Goal: Connect with others: Connect with other users

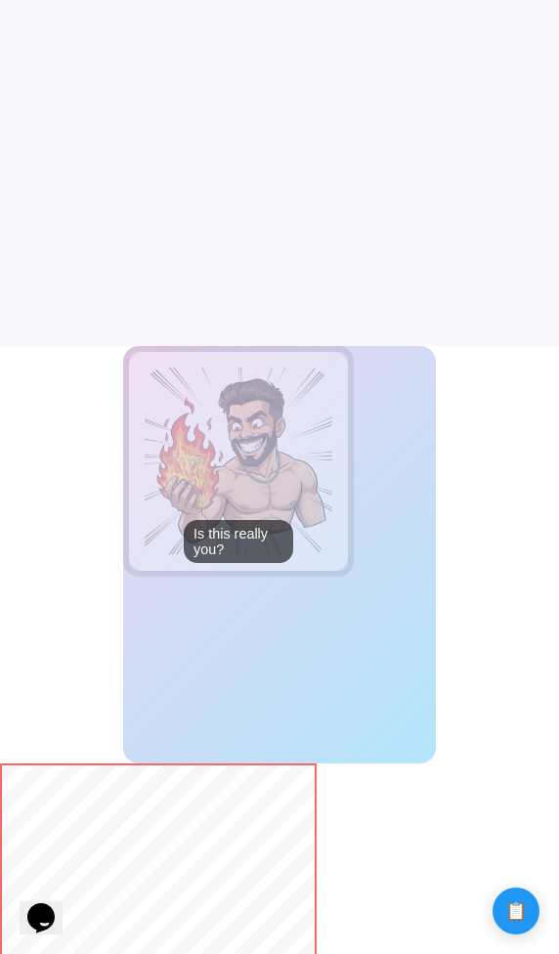
scroll to position [609, 0]
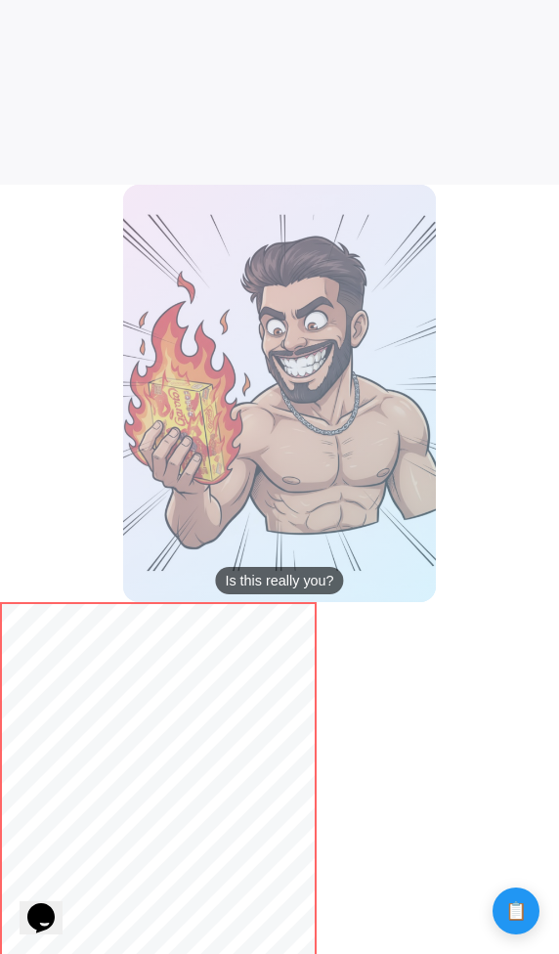
scroll to position [597, 0]
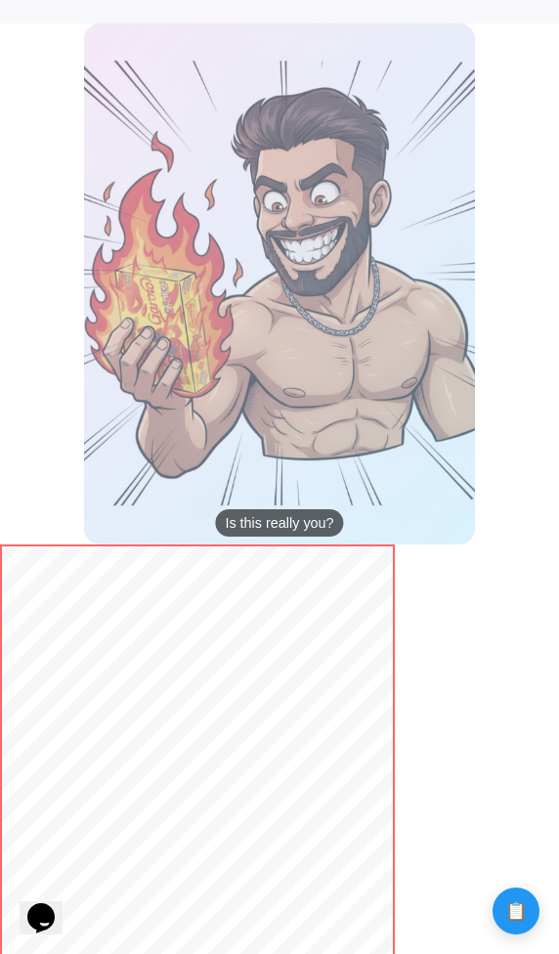
scroll to position [932, 0]
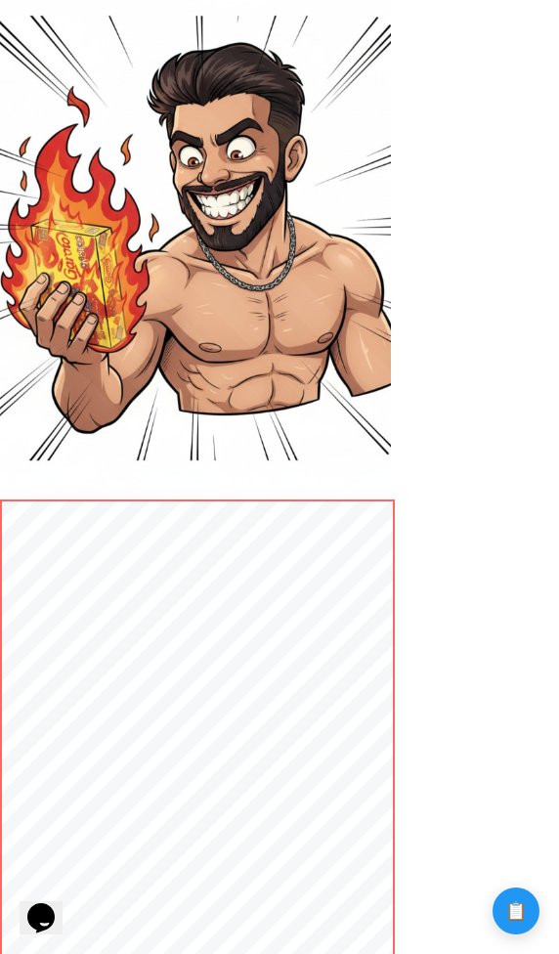
scroll to position [976, 0]
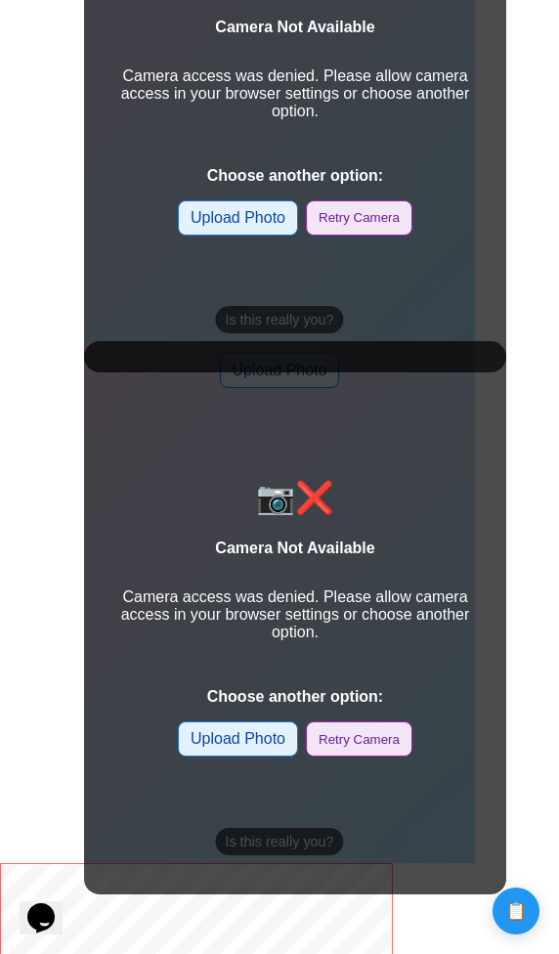
scroll to position [1037, 0]
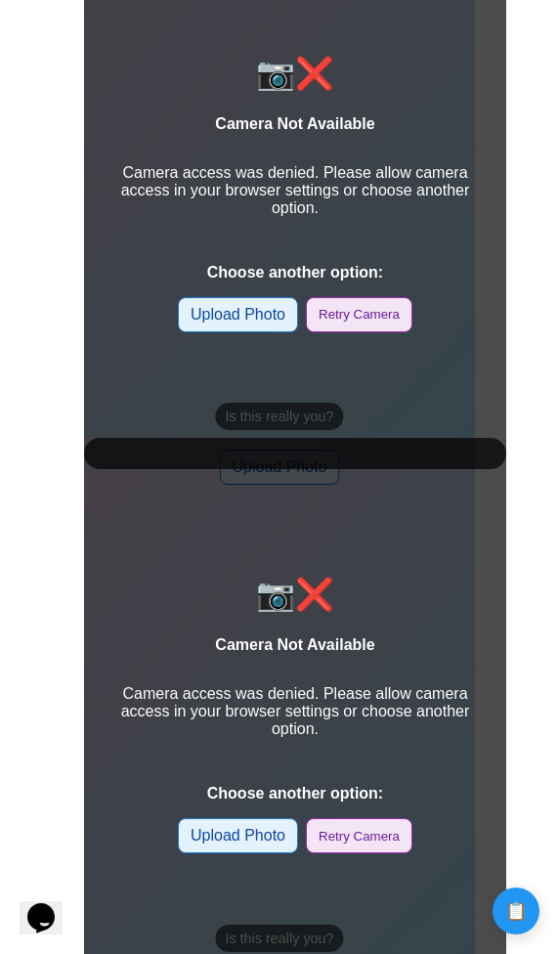
click at [276, 321] on label "Upload Photo" at bounding box center [238, 314] width 120 height 35
click at [0, 0] on input "Upload Photo" at bounding box center [0, 0] width 0 height 0
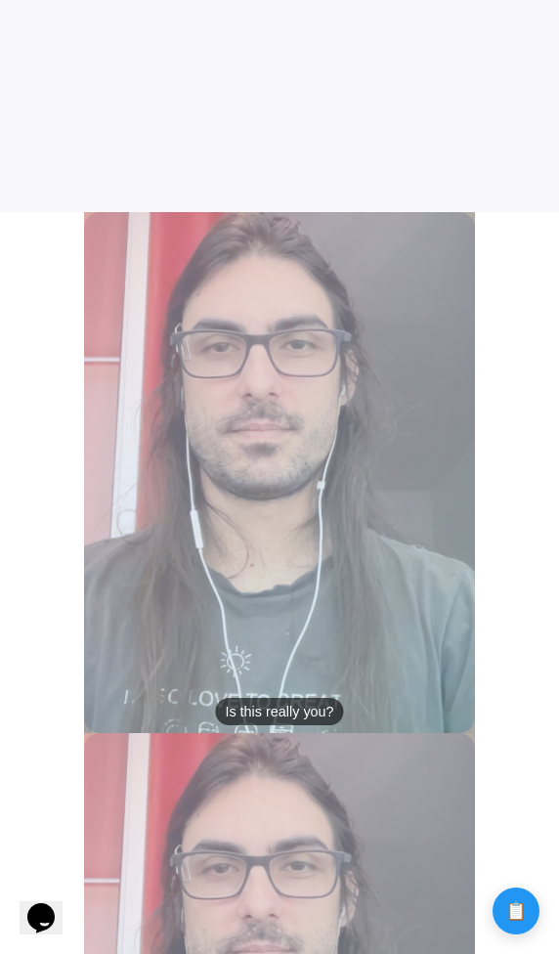
scroll to position [747, 0]
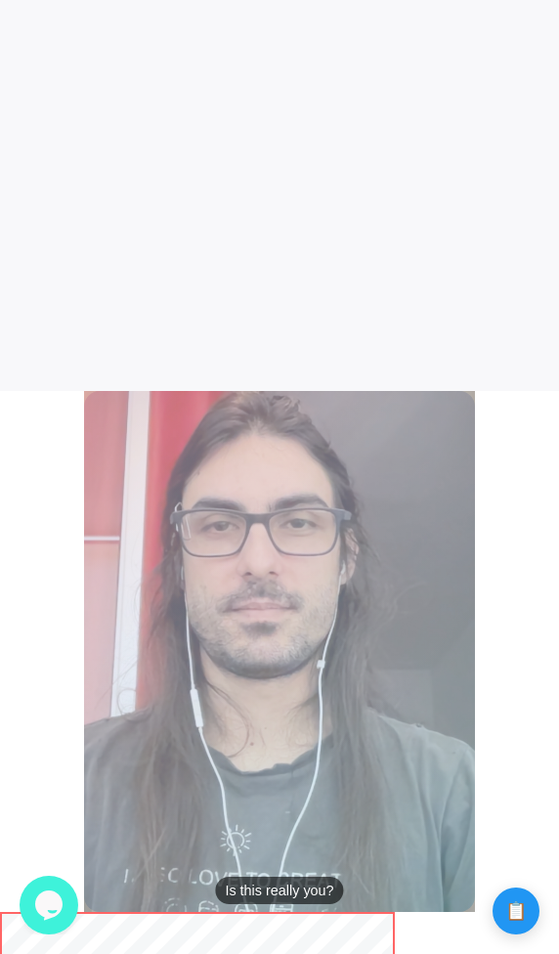
scroll to position [555, 0]
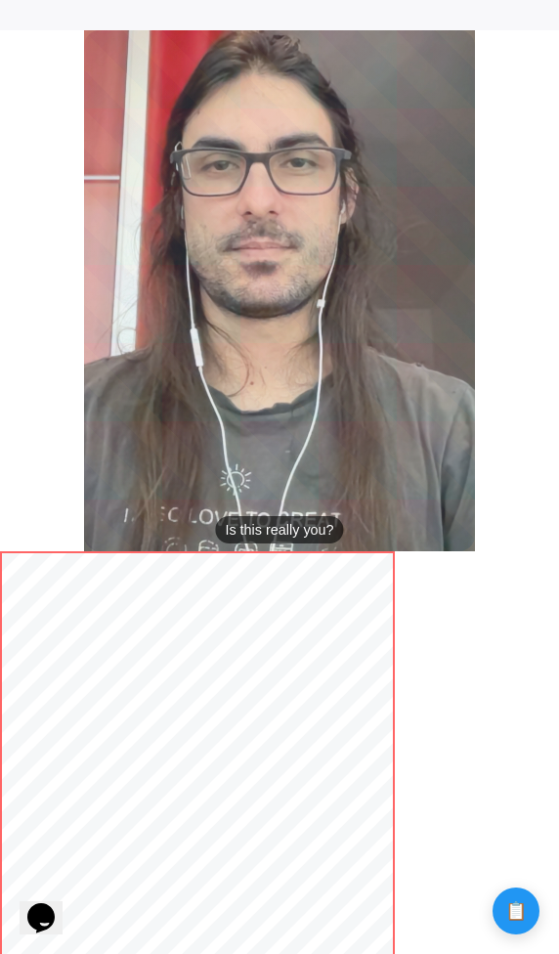
scroll to position [922, 0]
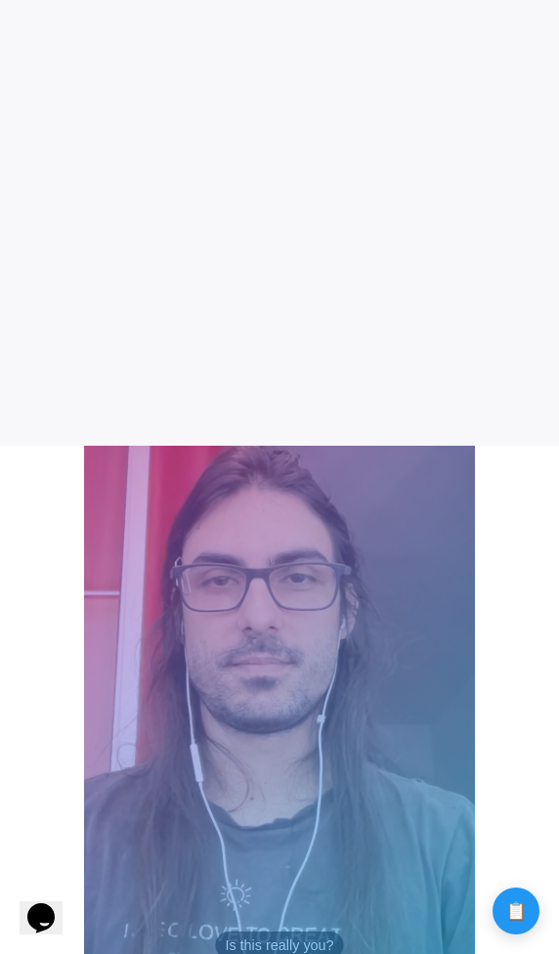
scroll to position [634, 0]
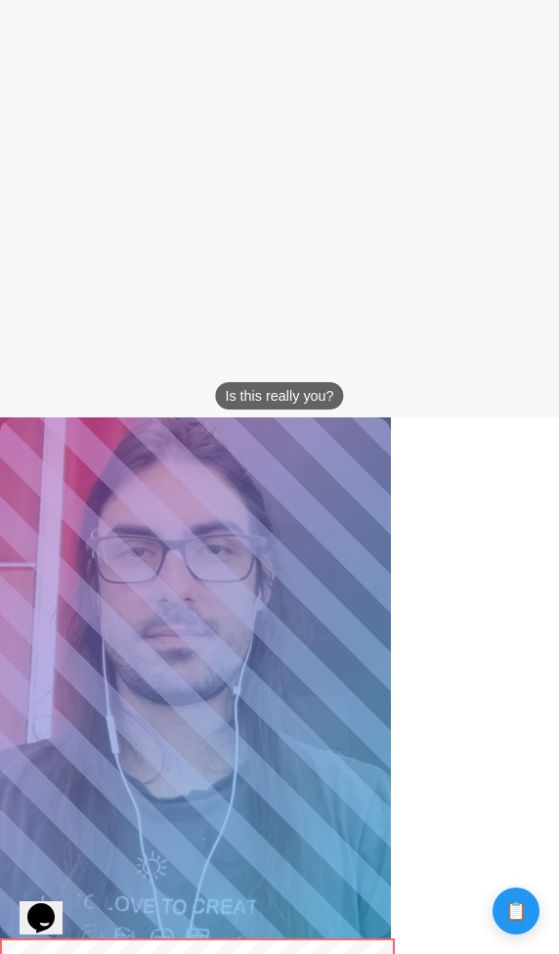
scroll to position [756, 0]
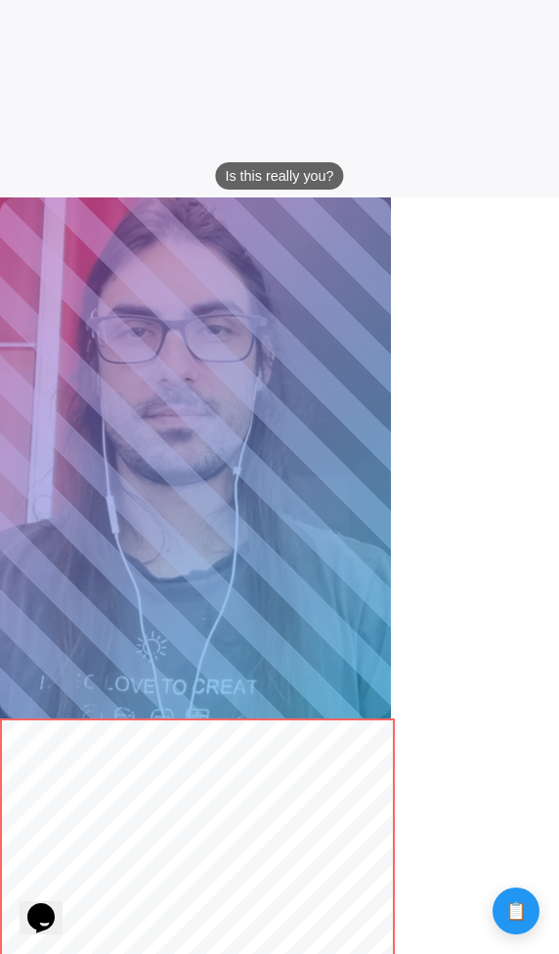
click at [475, 653] on body "Calculate distance! Calculate distance!" at bounding box center [279, 773] width 559 height 3059
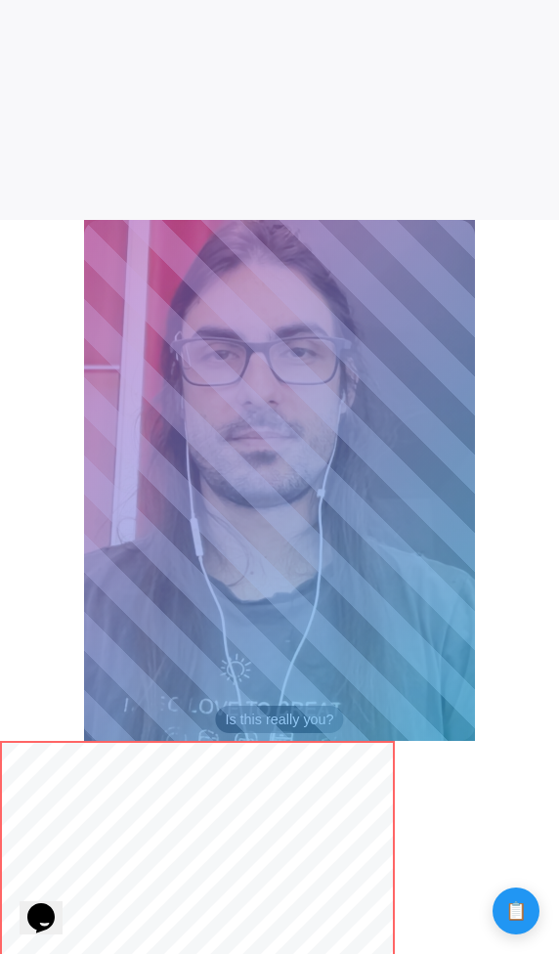
scroll to position [736, 0]
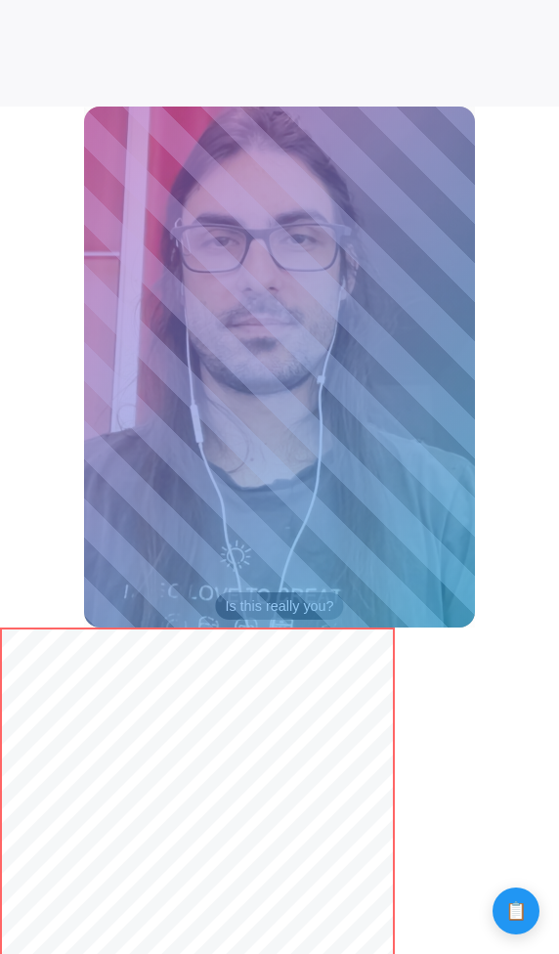
scroll to position [913, 0]
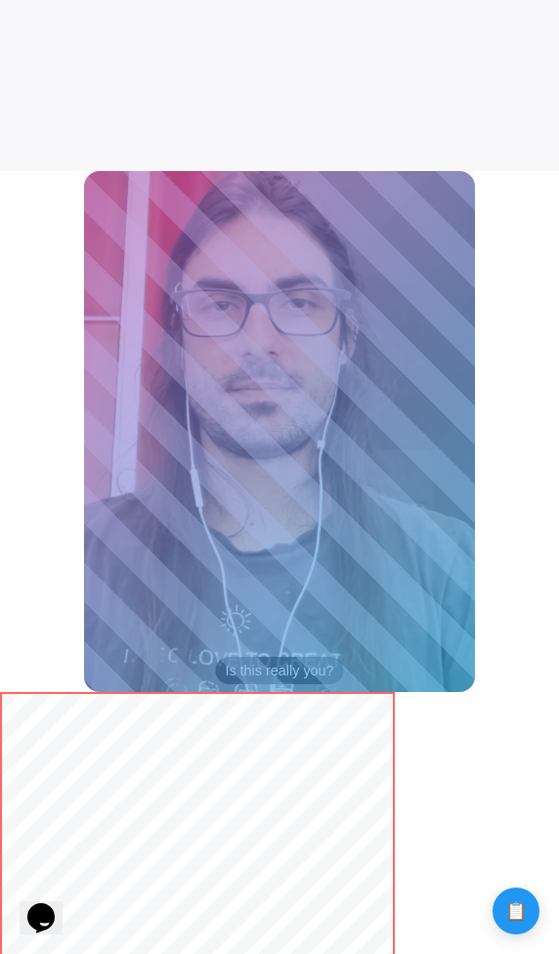
scroll to position [784, 0]
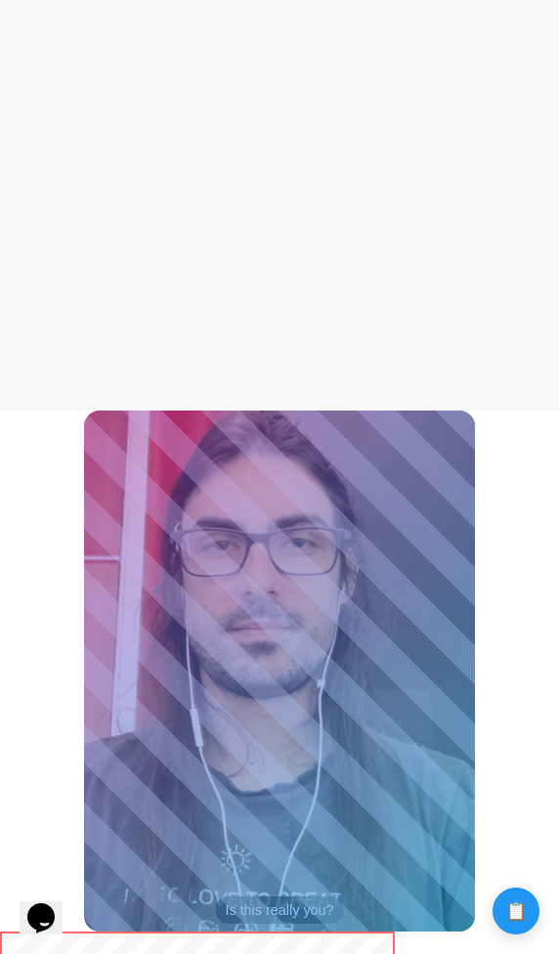
scroll to position [763, 0]
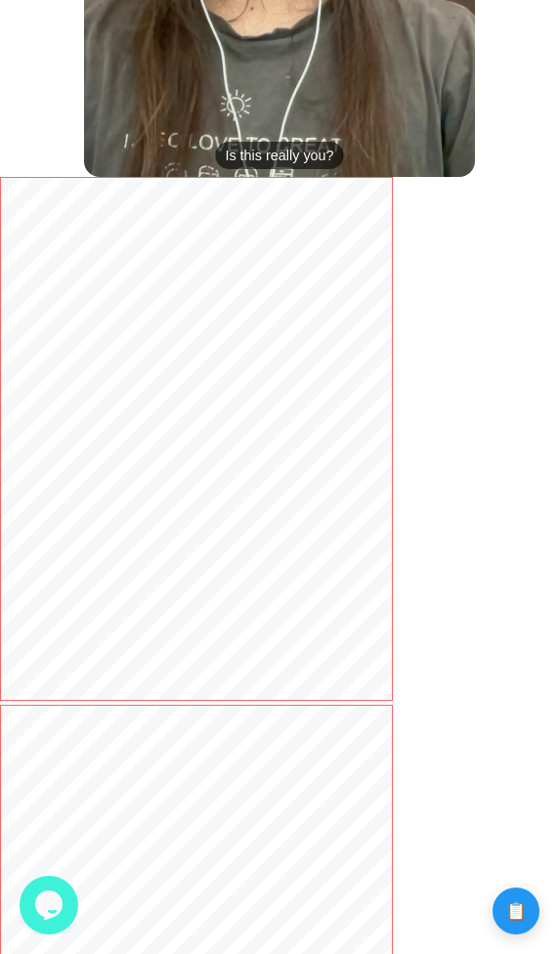
scroll to position [1821, 0]
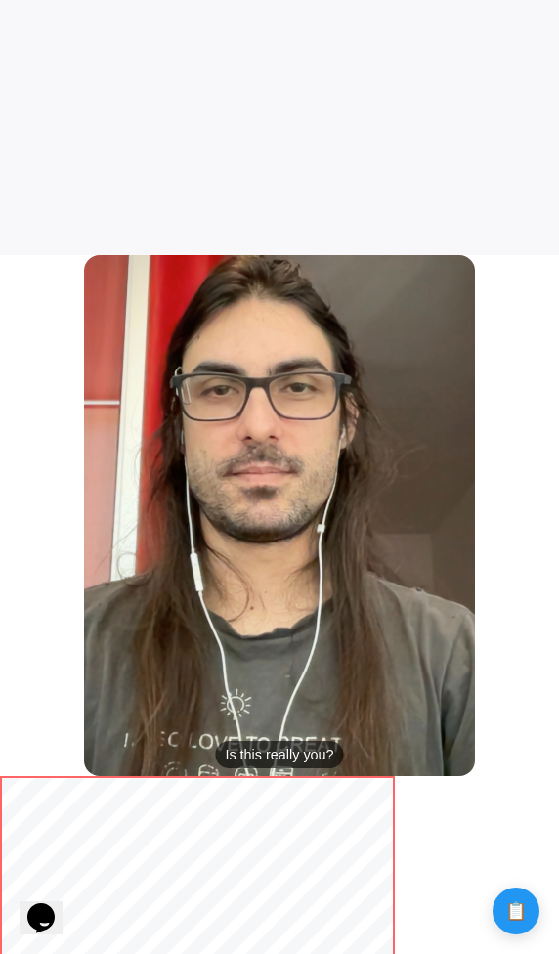
scroll to position [722, 0]
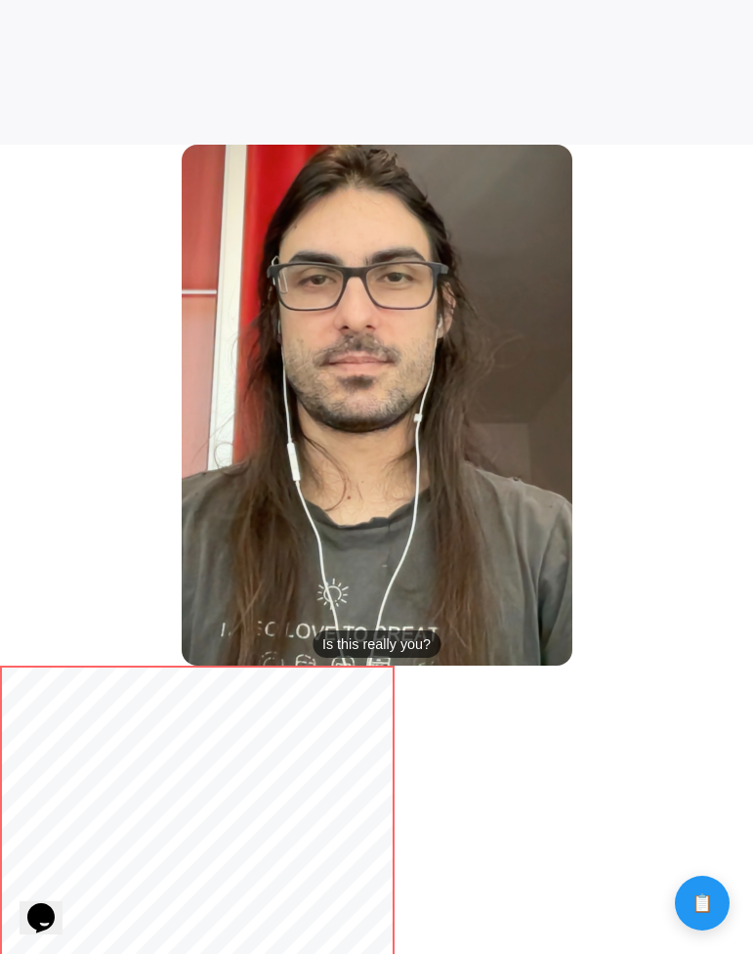
scroll to position [864, 0]
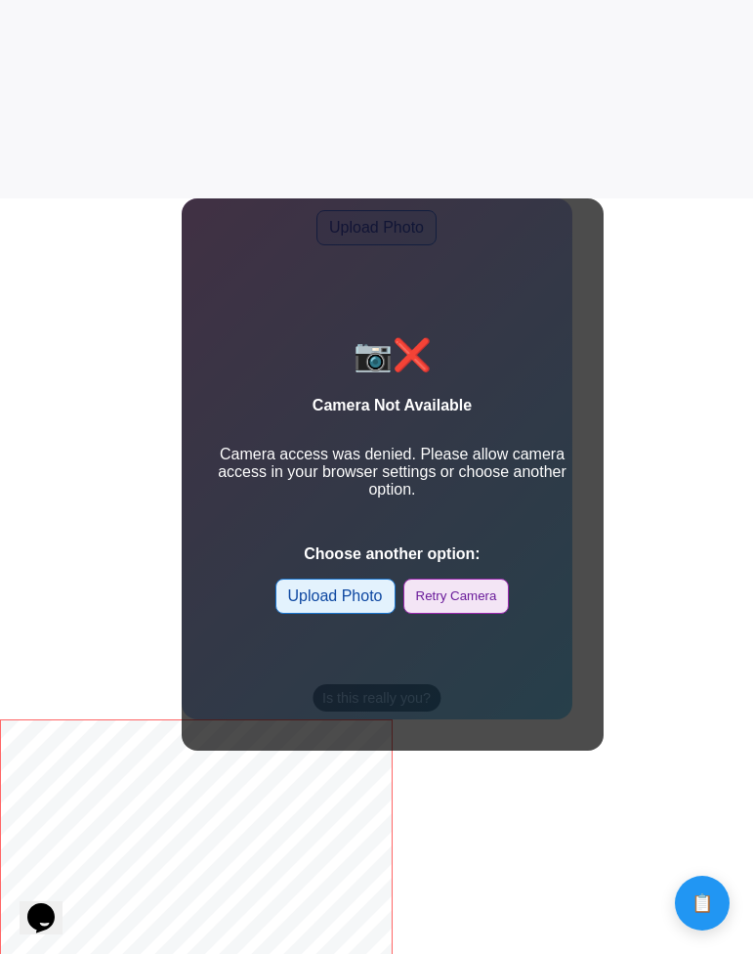
scroll to position [756, 0]
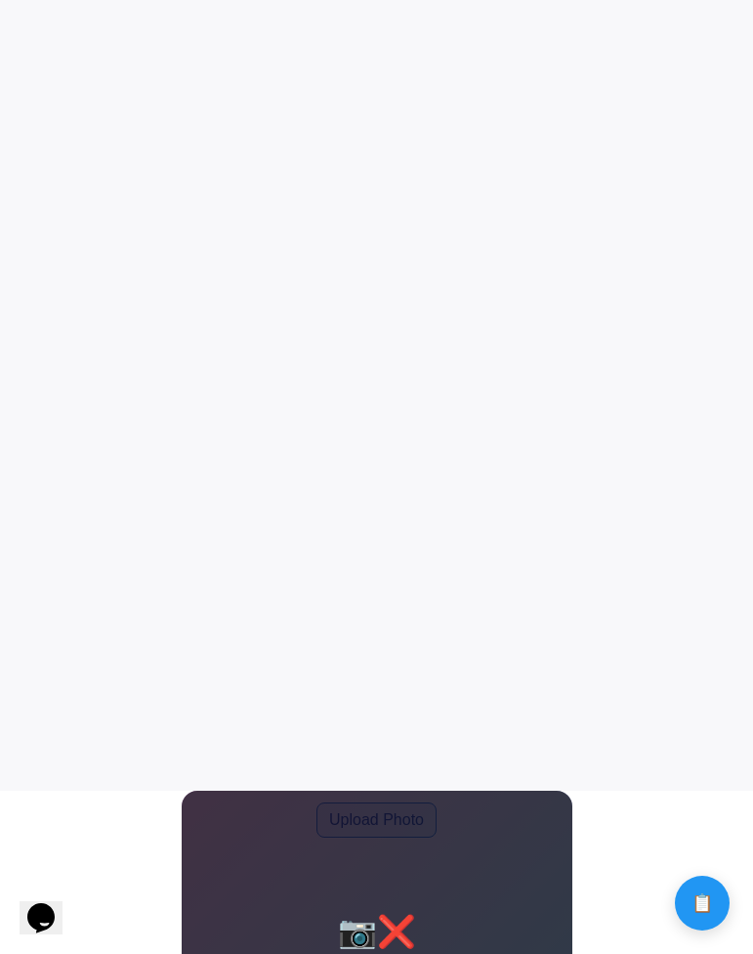
scroll to position [157, 0]
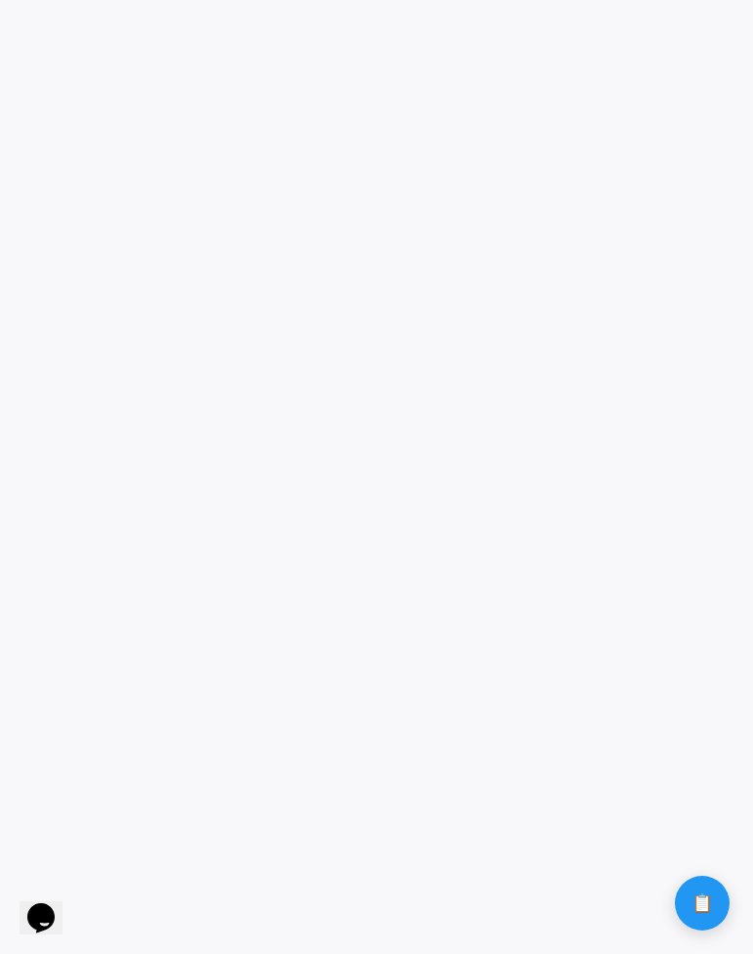
click input "Upload Photo" at bounding box center [0, 0] width 0 height 0
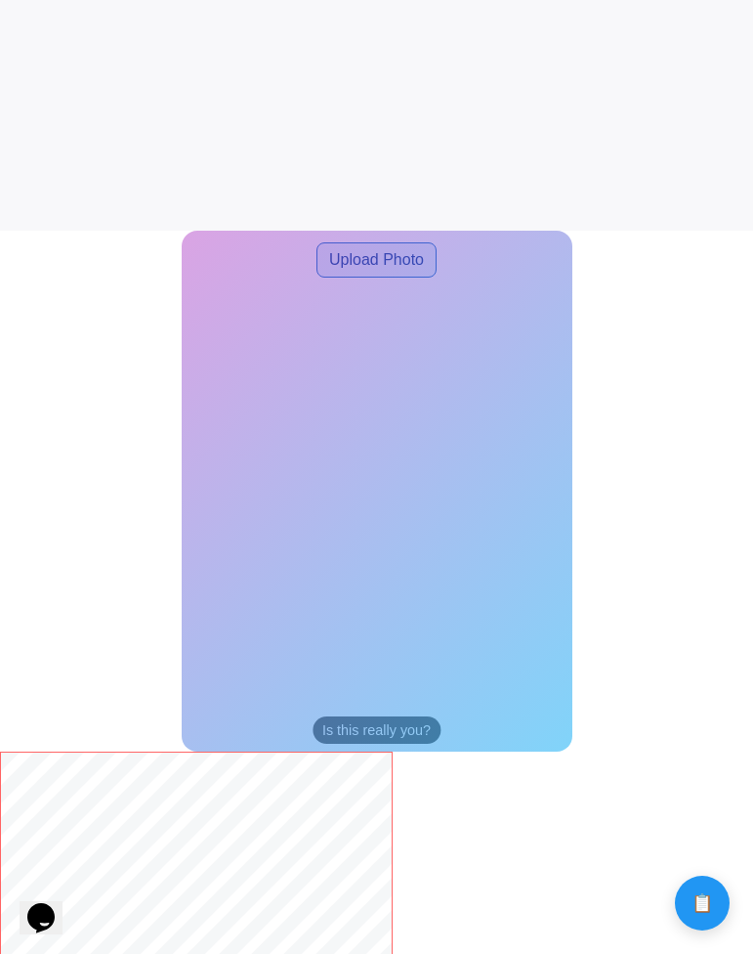
scroll to position [277, 0]
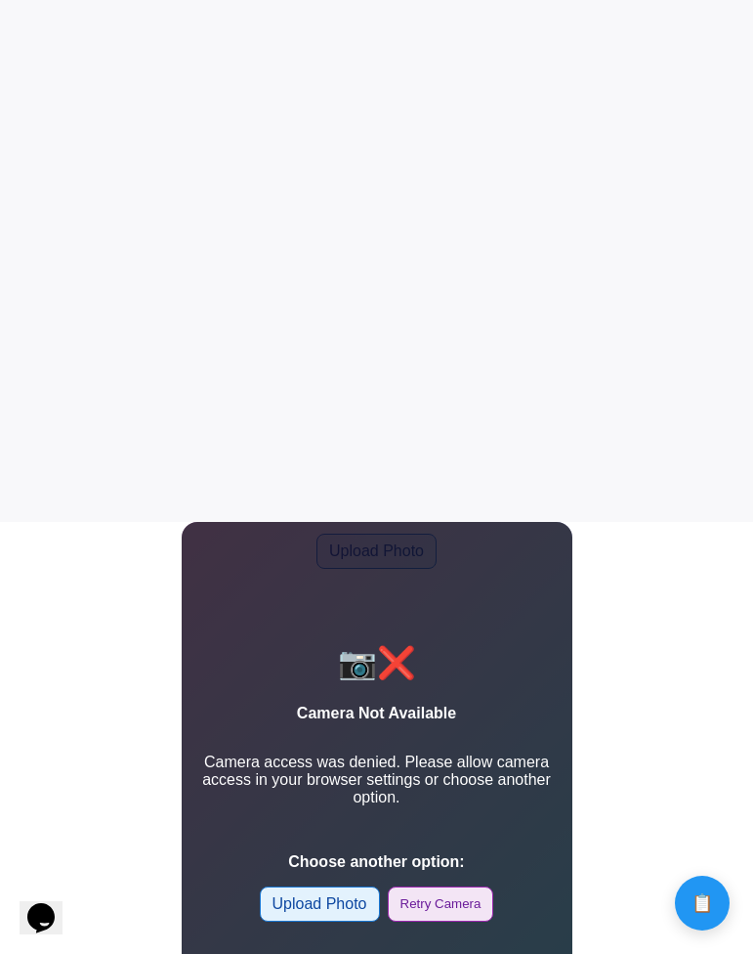
scroll to position [607, 0]
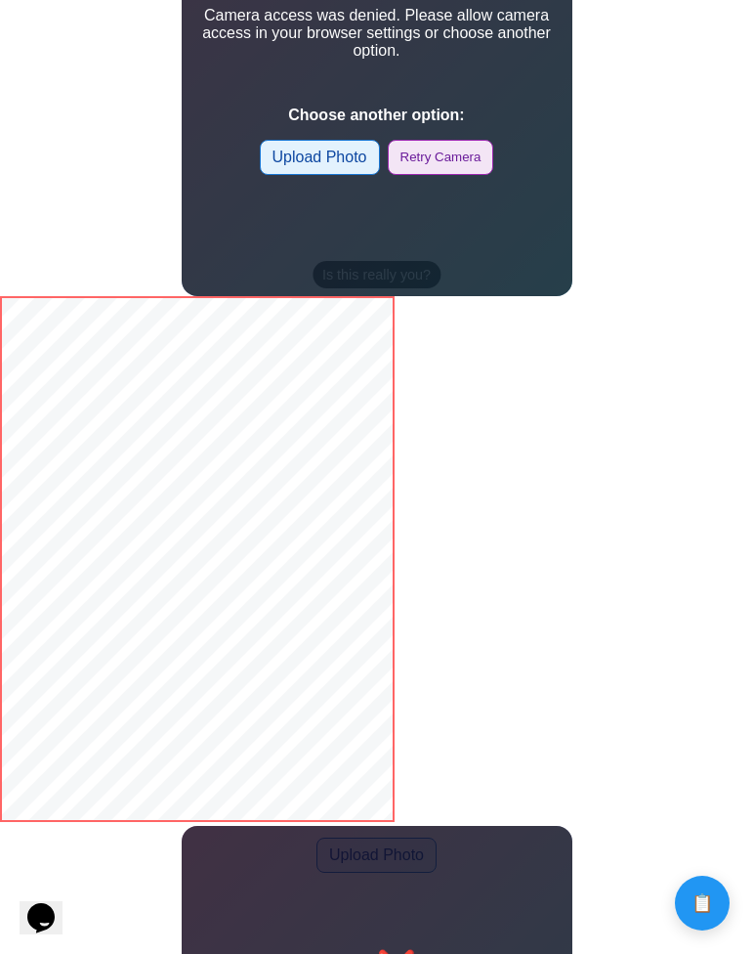
scroll to position [839, 0]
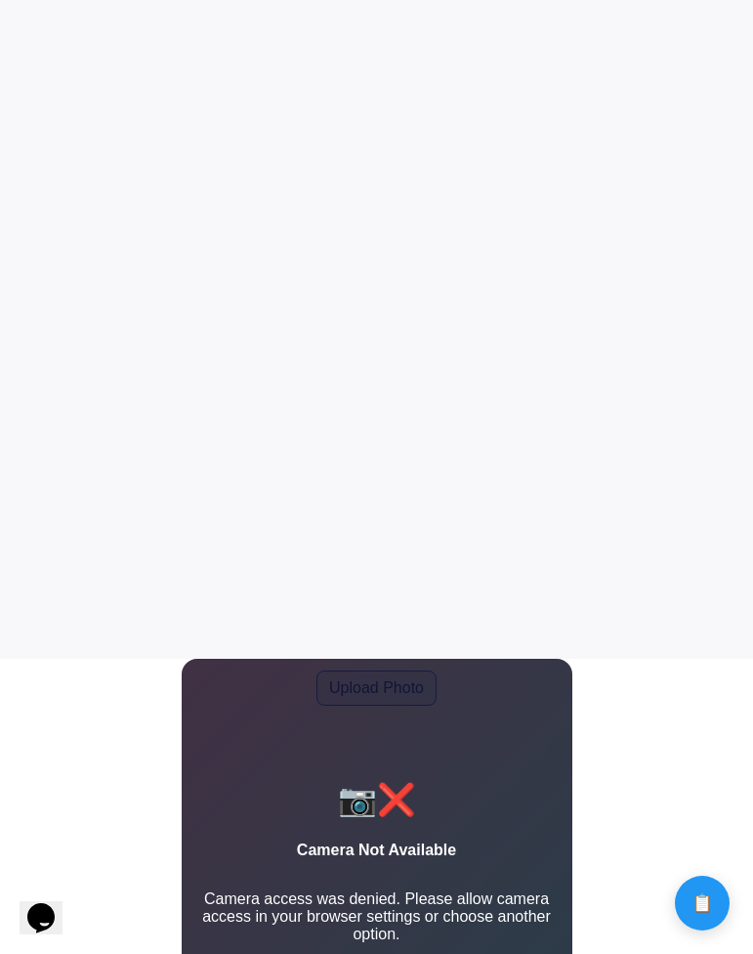
scroll to position [70, 0]
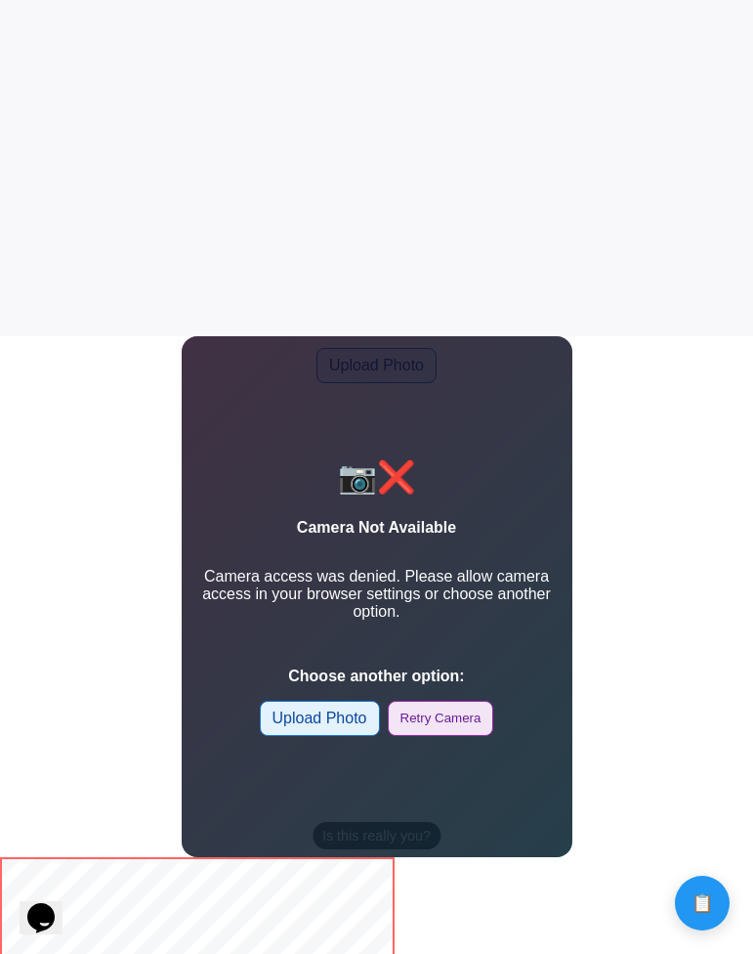
scroll to position [617, 0]
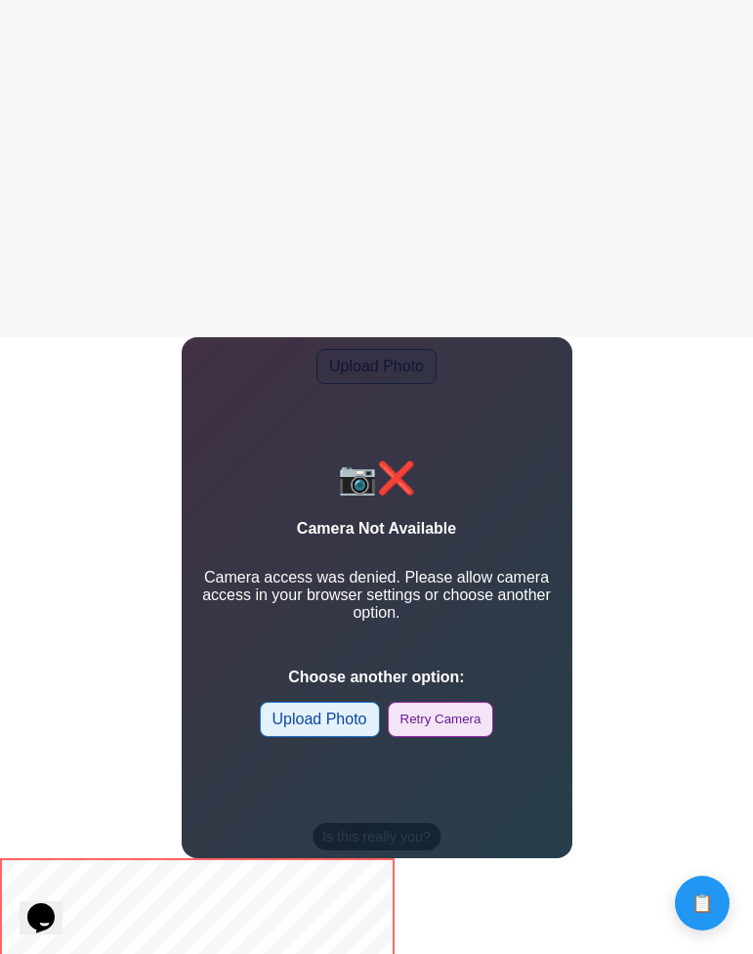
scroll to position [622, 0]
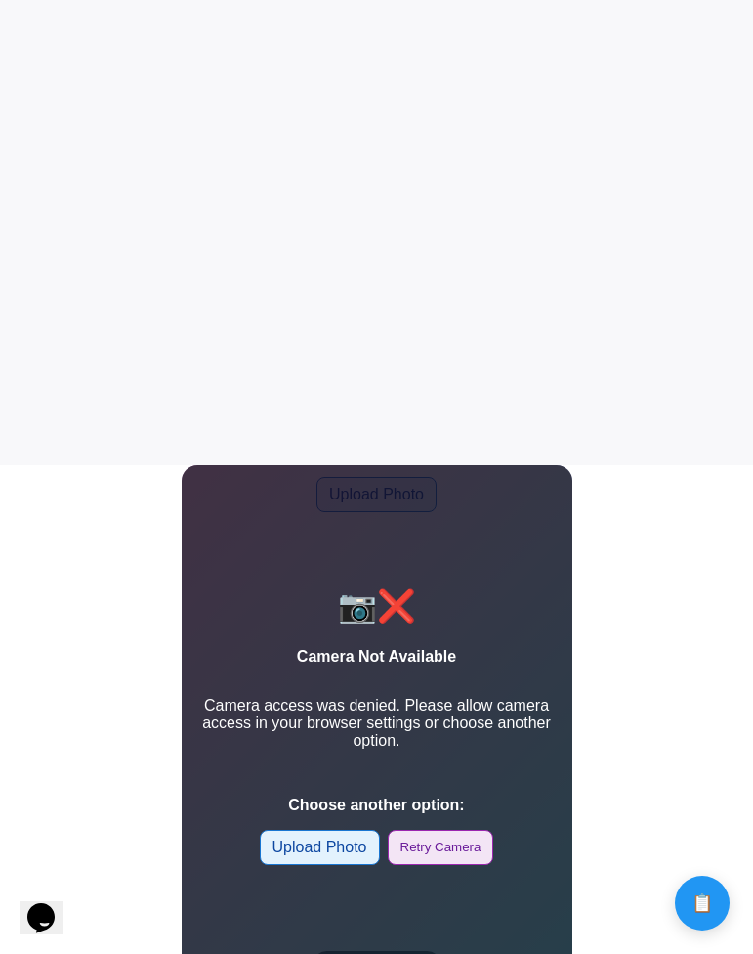
scroll to position [499, 0]
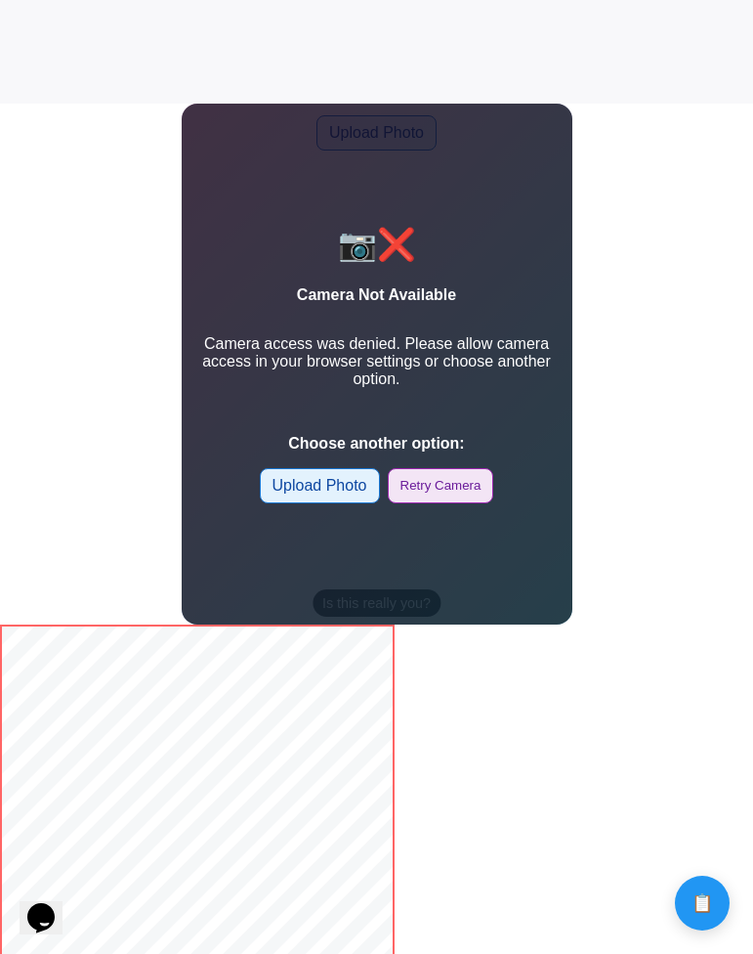
click at [603, 756] on body "Calculate distance! Calculate distance!" at bounding box center [376, 679] width 753 height 3059
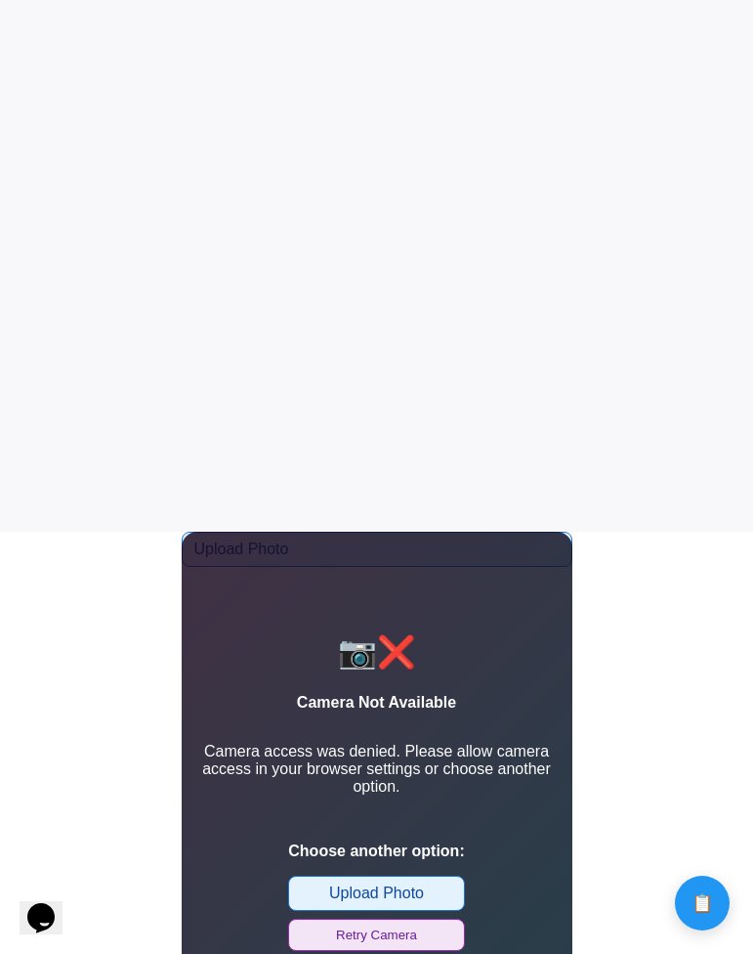
scroll to position [423, 0]
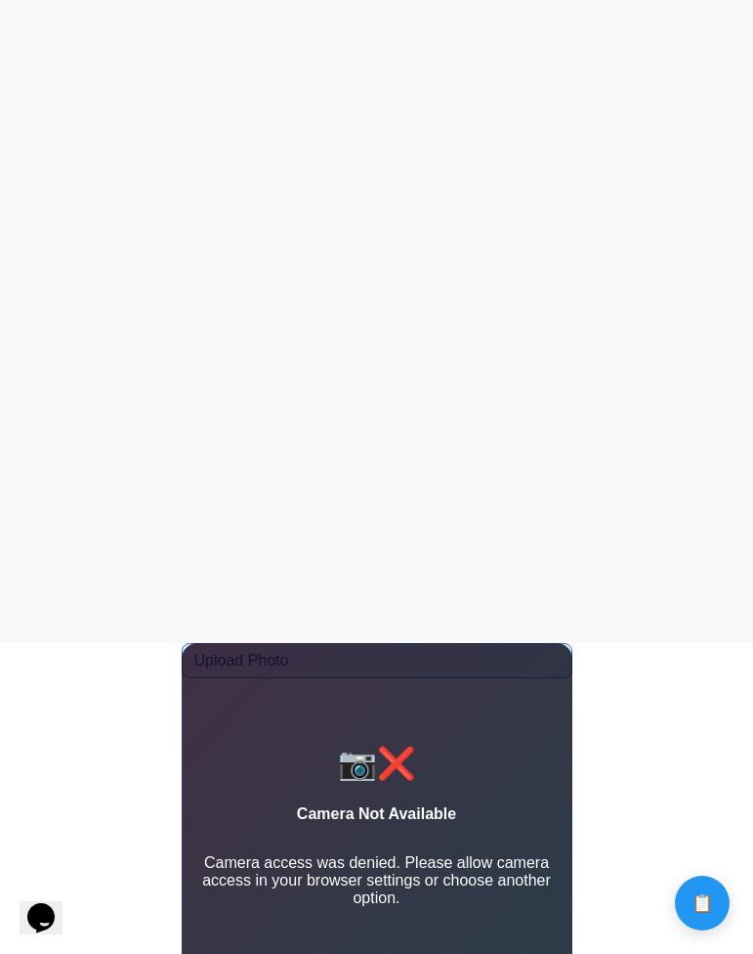
scroll to position [353, 0]
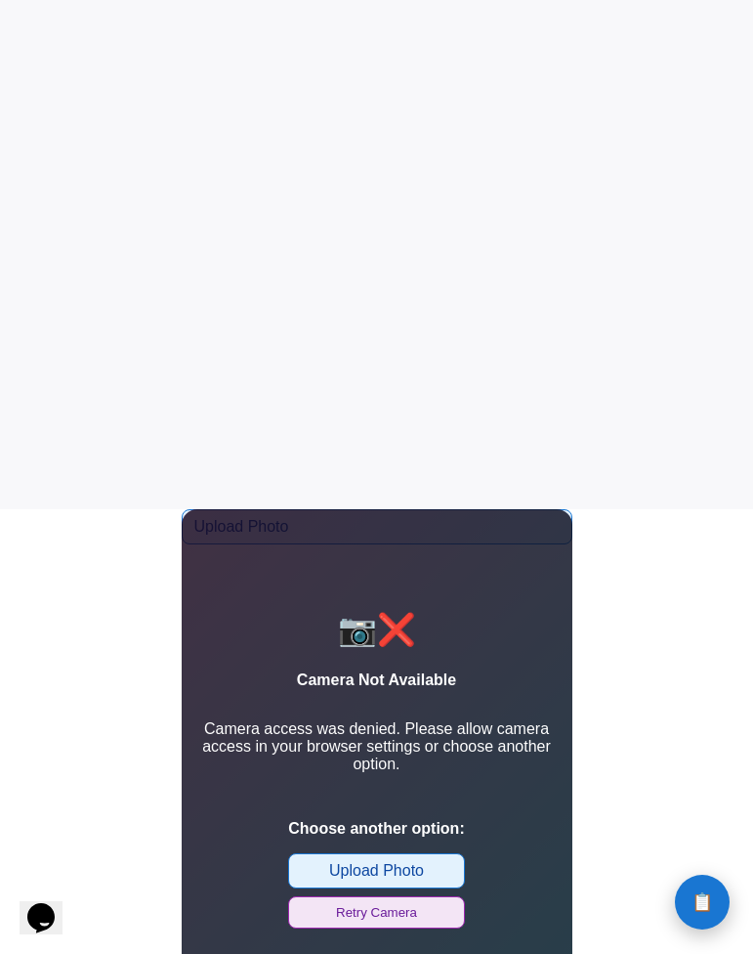
scroll to position [446, 0]
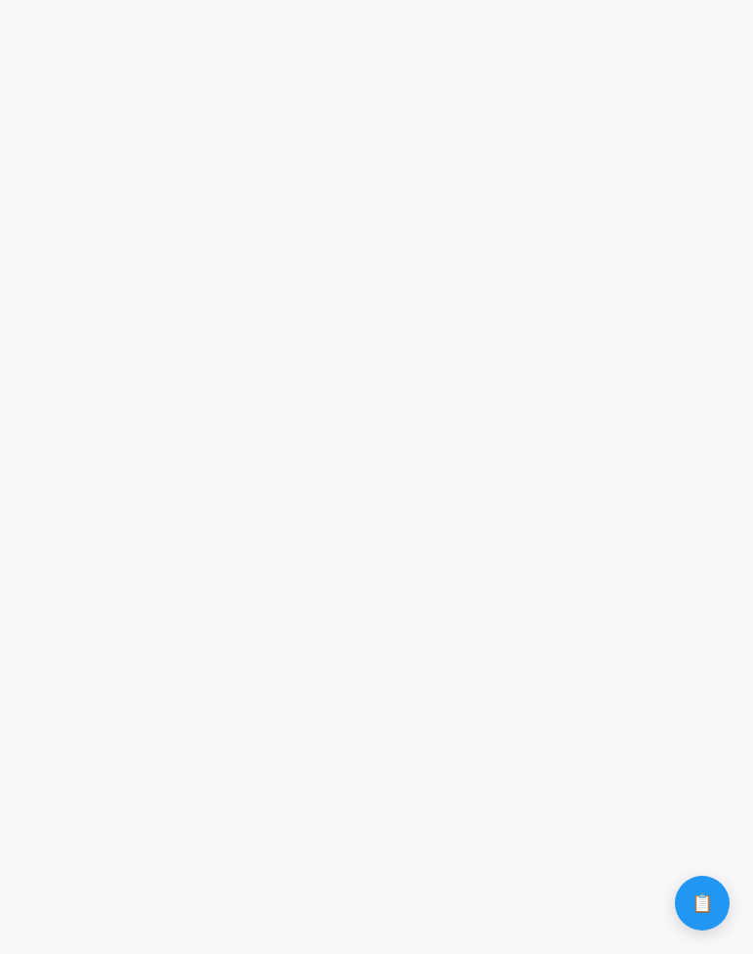
scroll to position [301, 0]
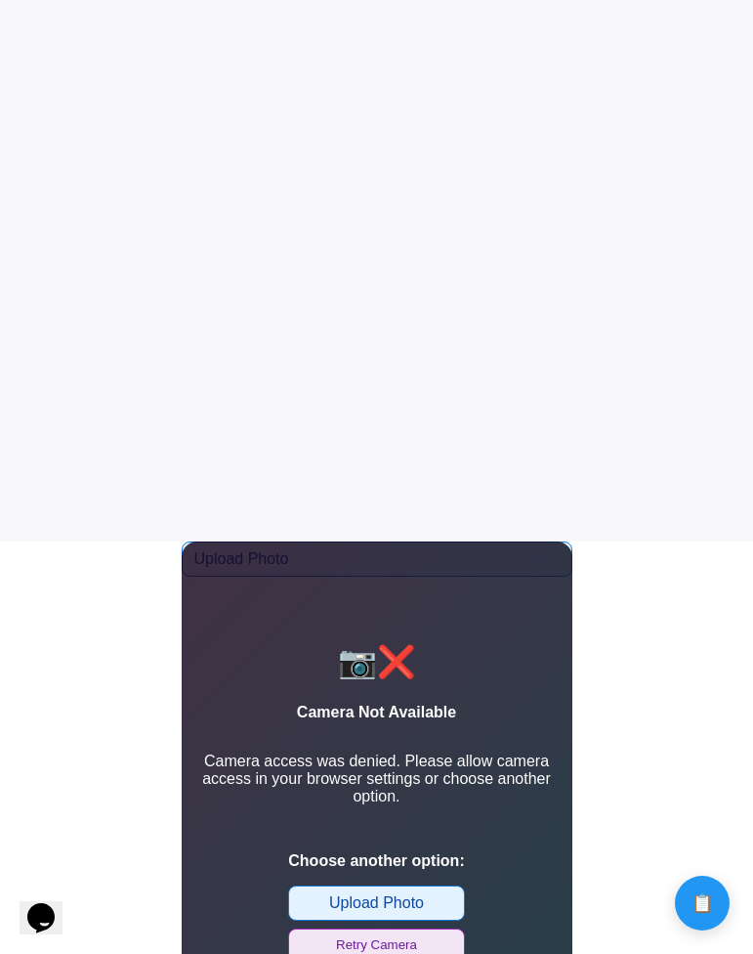
scroll to position [384, 0]
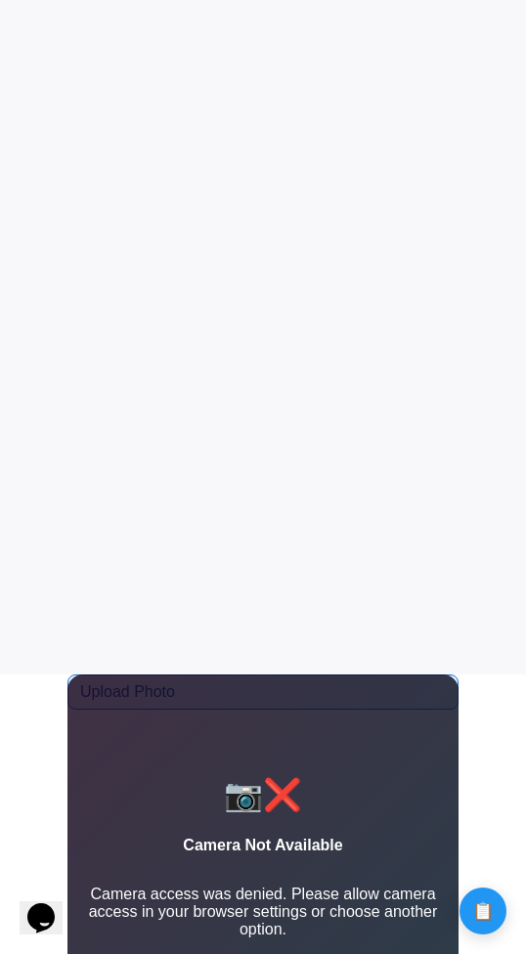
scroll to position [305, 0]
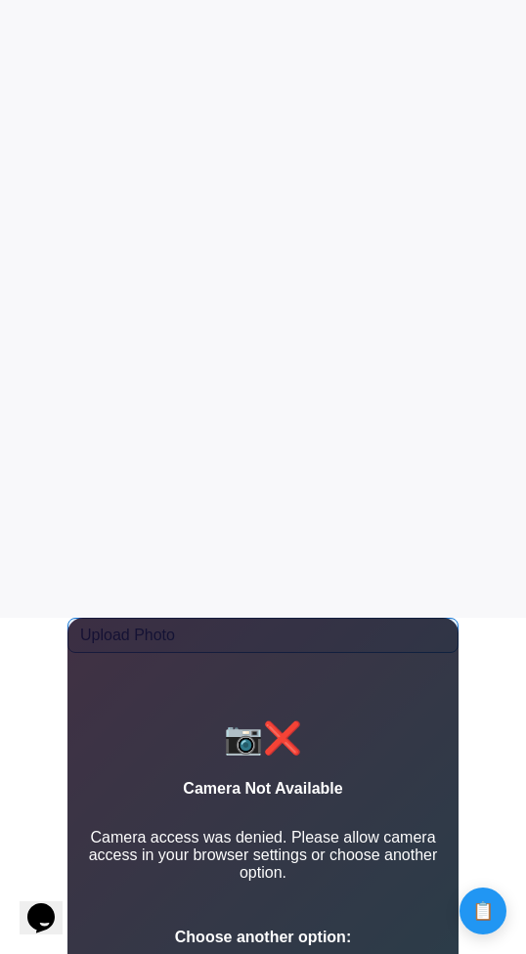
scroll to position [146, 0]
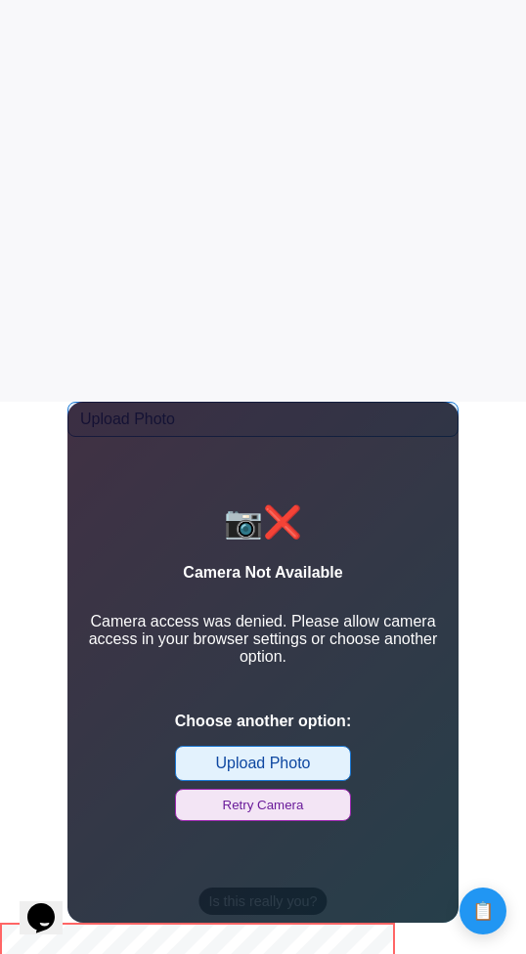
scroll to position [594, 0]
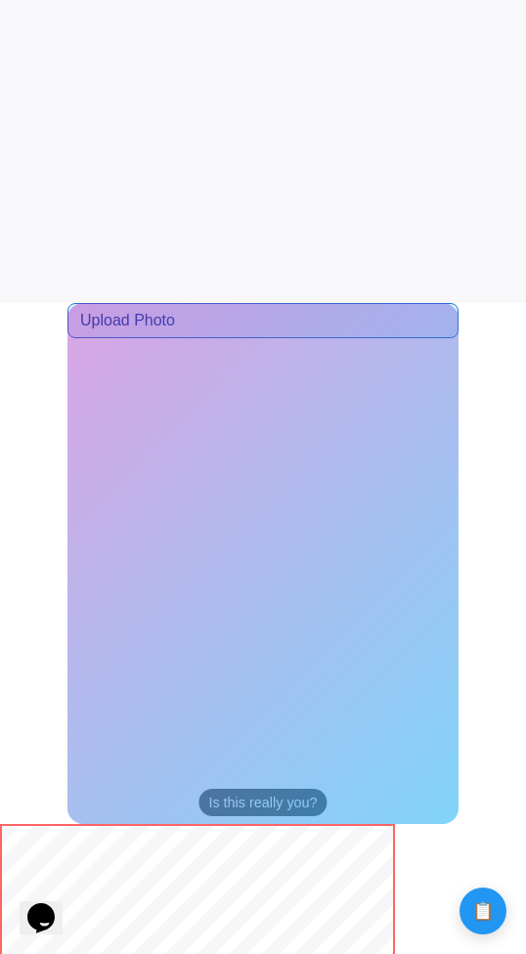
scroll to position [682, 0]
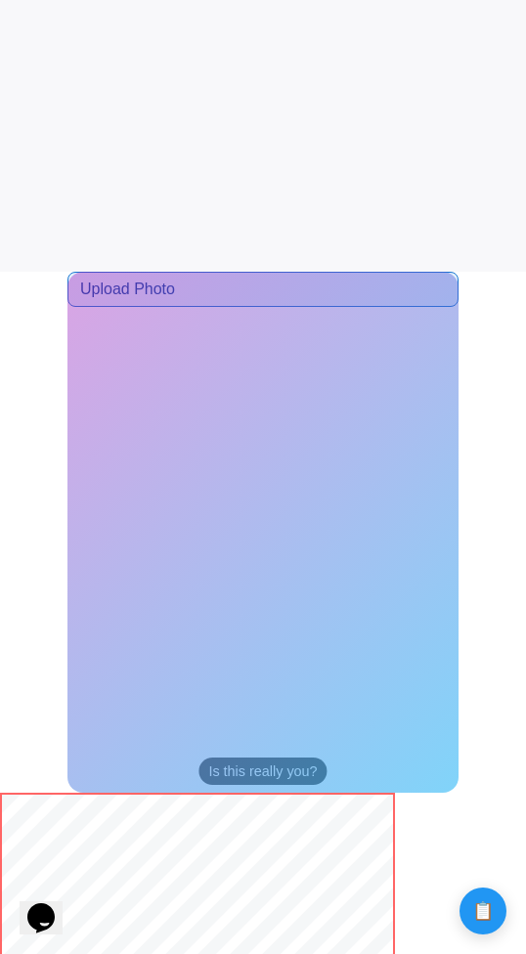
click at [124, 660] on div at bounding box center [262, 532] width 391 height 521
click at [131, 674] on div at bounding box center [262, 532] width 391 height 521
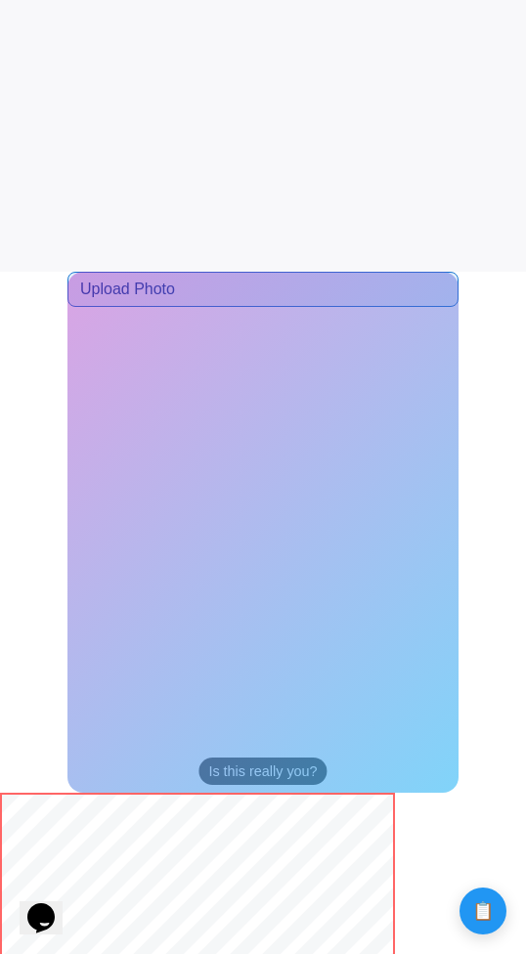
click at [131, 674] on div at bounding box center [262, 532] width 391 height 521
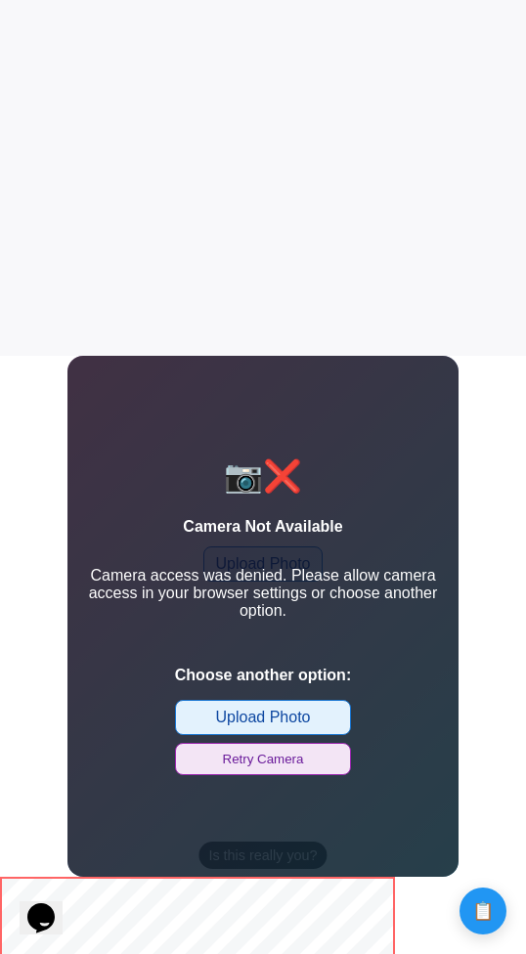
scroll to position [610, 0]
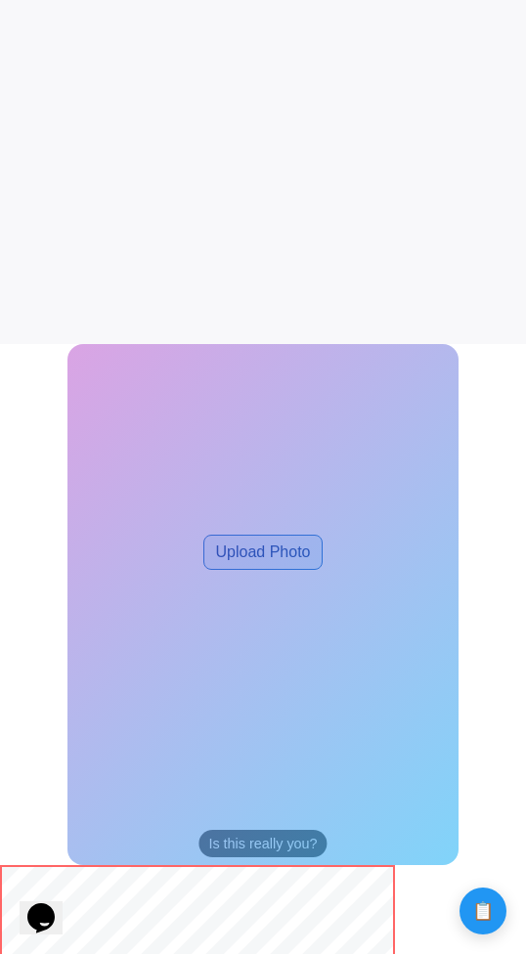
click at [303, 552] on div at bounding box center [262, 604] width 391 height 521
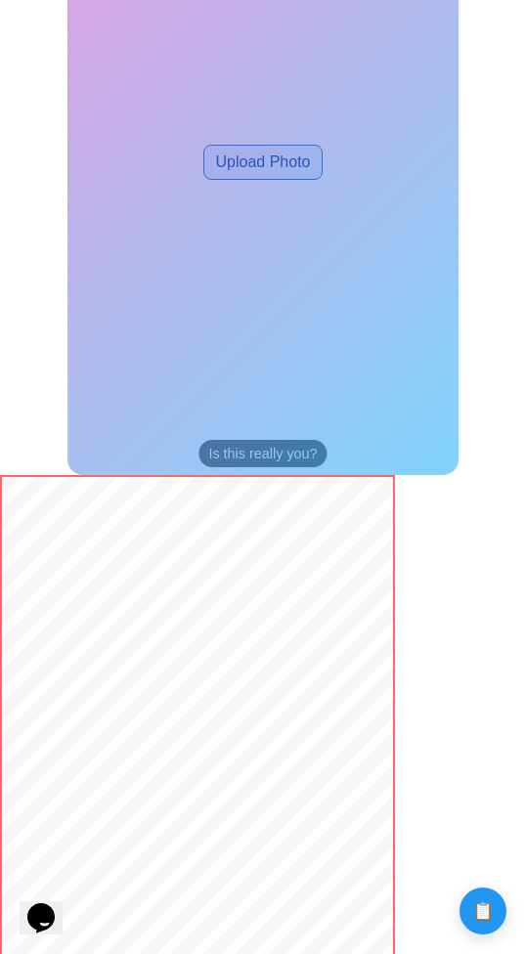
scroll to position [916, 0]
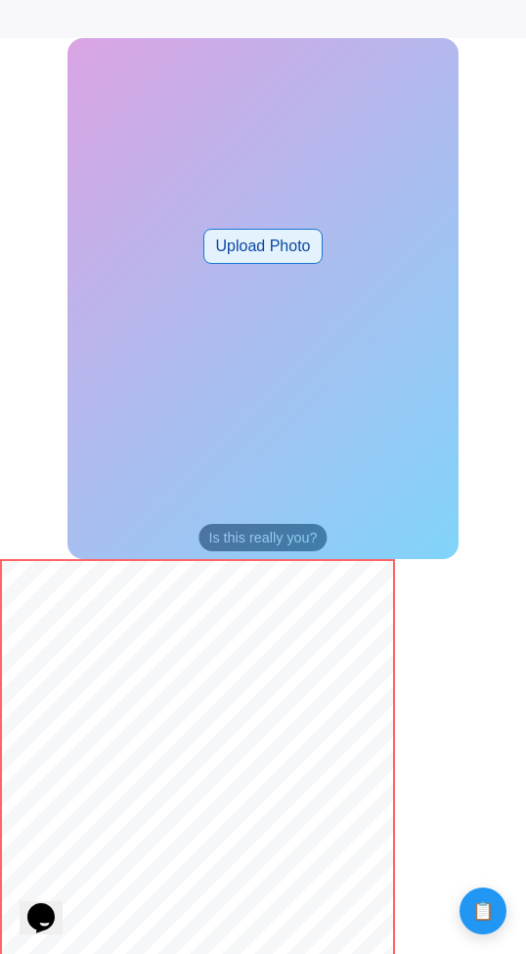
click at [262, 238] on label "Upload Photo" at bounding box center [263, 246] width 120 height 35
click at [0, 0] on input "Upload Photo" at bounding box center [0, 0] width 0 height 0
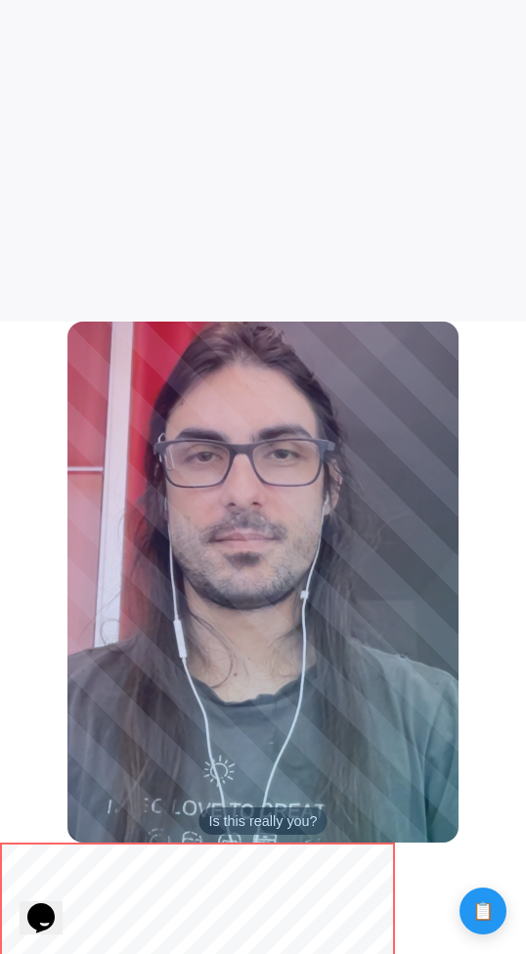
scroll to position [682, 0]
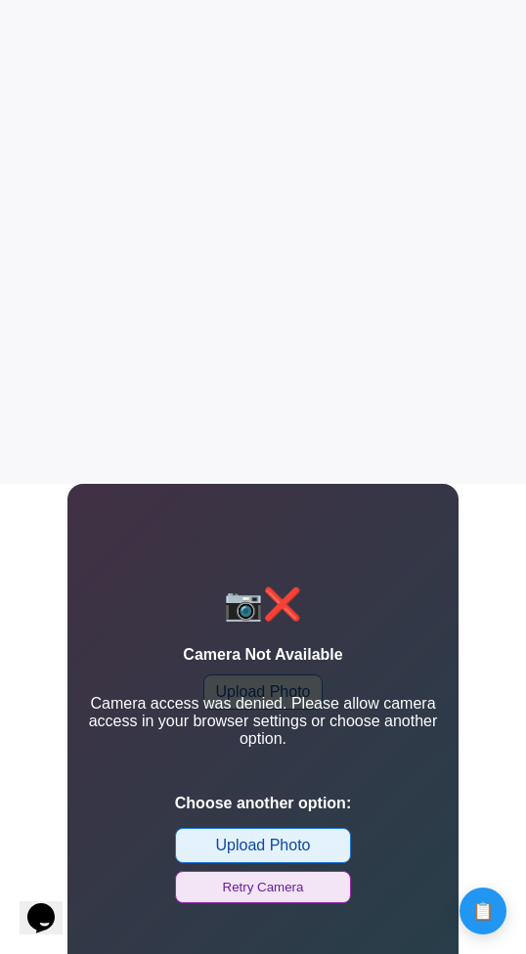
scroll to position [581, 0]
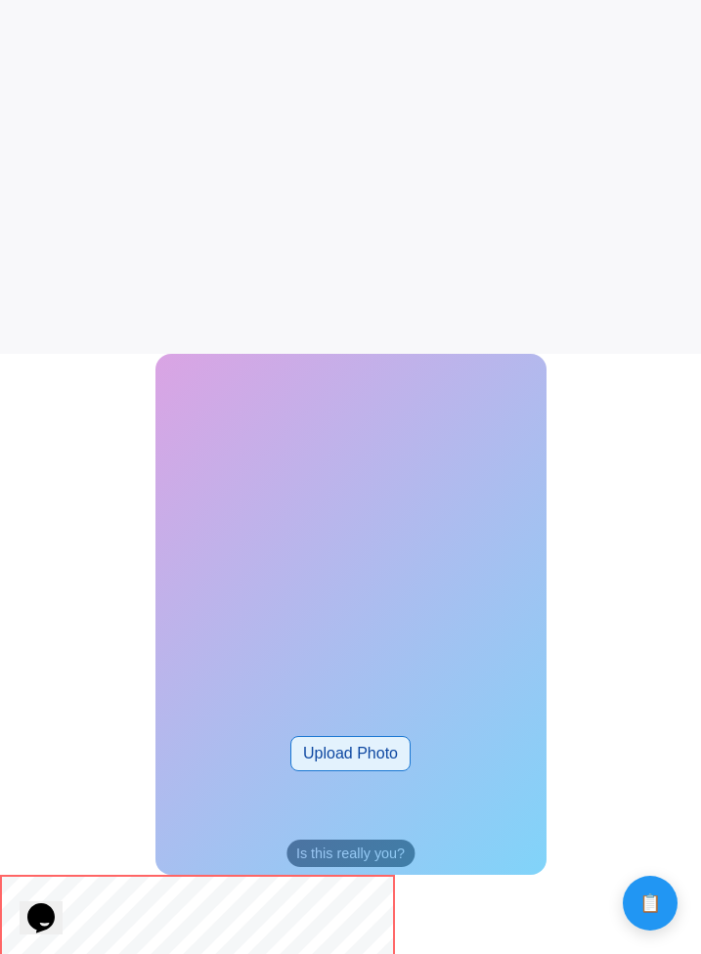
scroll to position [588, 0]
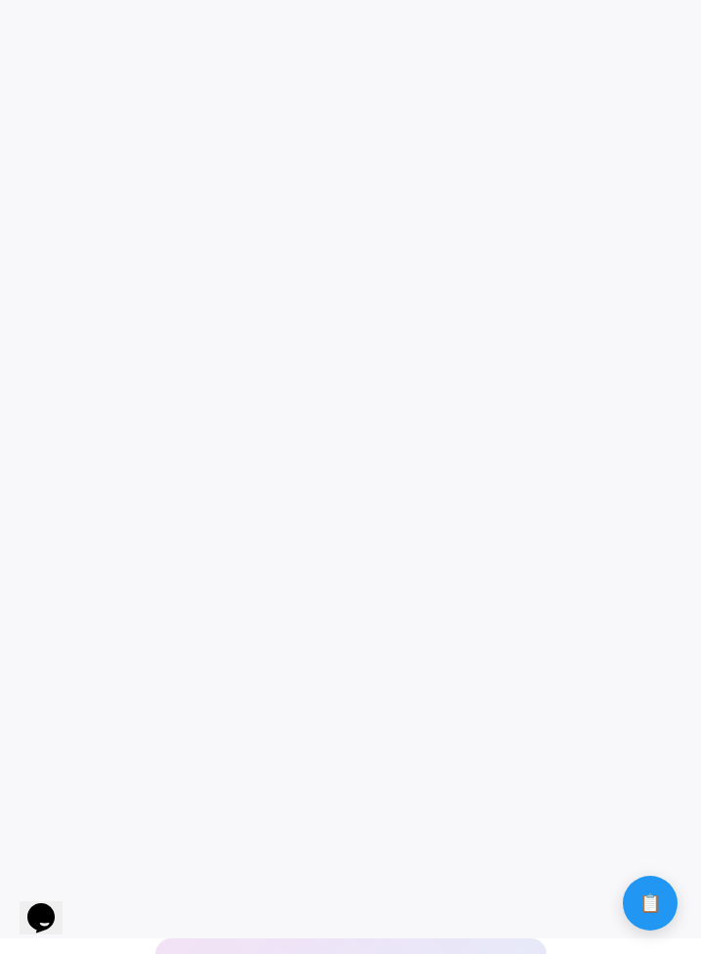
scroll to position [10, 0]
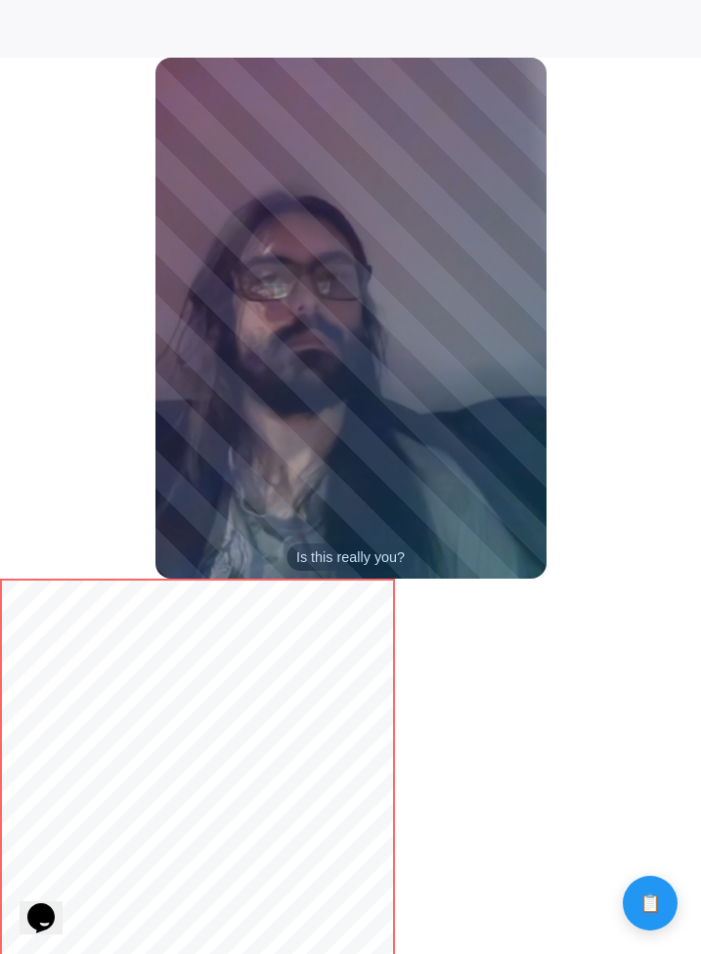
scroll to position [1363, 0]
